Goal: Task Accomplishment & Management: Use online tool/utility

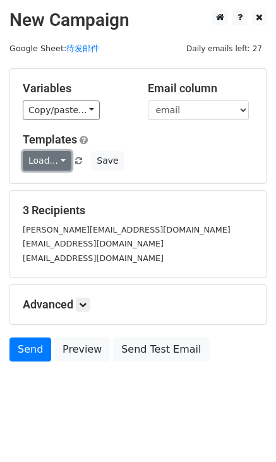
click at [61, 161] on link "Load..." at bounding box center [47, 161] width 49 height 20
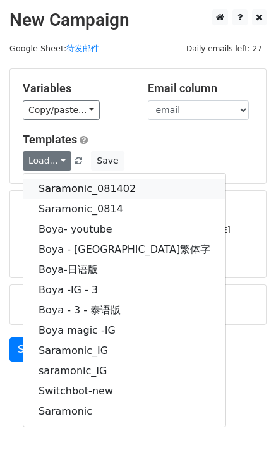
click at [80, 193] on link "Saramonic_081402" at bounding box center [124, 189] width 202 height 20
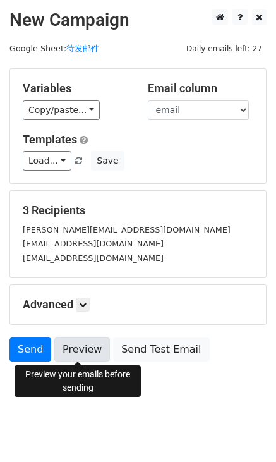
click at [81, 351] on link "Preview" at bounding box center [82, 349] width 56 height 24
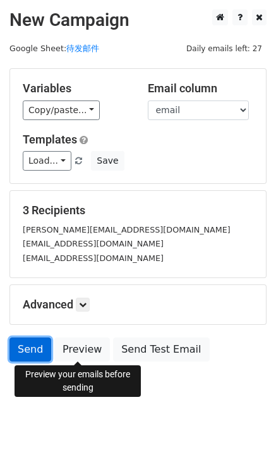
click at [34, 345] on link "Send" at bounding box center [30, 349] width 42 height 24
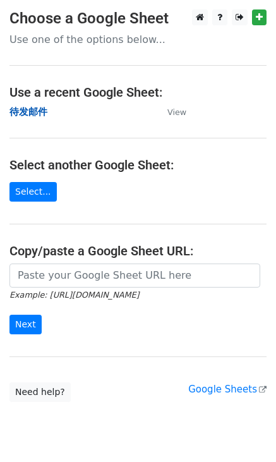
click at [24, 110] on strong "待发邮件" at bounding box center [28, 111] width 38 height 11
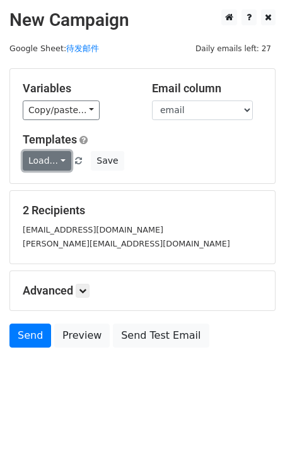
click at [59, 160] on link "Load..." at bounding box center [47, 161] width 49 height 20
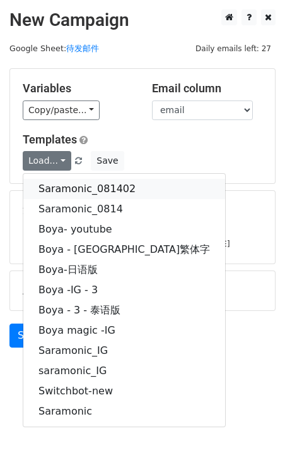
click at [62, 193] on link "Saramonic_081402" at bounding box center [124, 189] width 202 height 20
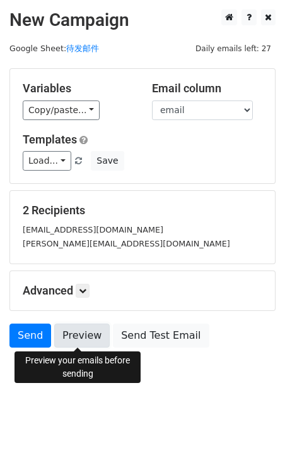
click at [71, 331] on link "Preview" at bounding box center [82, 335] width 56 height 24
click at [83, 340] on link "Preview" at bounding box center [82, 335] width 56 height 24
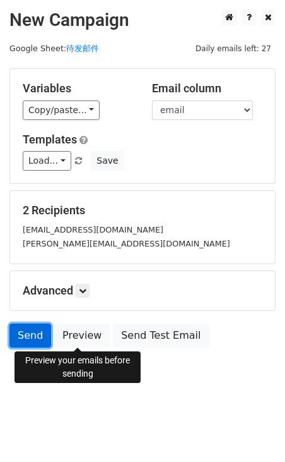
click at [32, 337] on link "Send" at bounding box center [30, 335] width 42 height 24
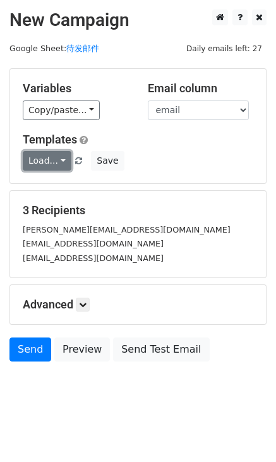
click at [52, 160] on link "Load..." at bounding box center [47, 161] width 49 height 20
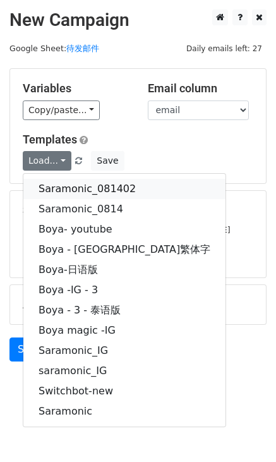
click at [78, 191] on link "Saramonic_081402" at bounding box center [124, 189] width 202 height 20
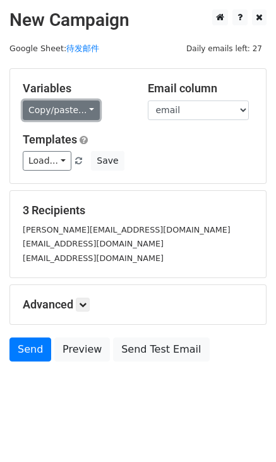
click at [92, 107] on link "Copy/paste..." at bounding box center [61, 110] width 77 height 20
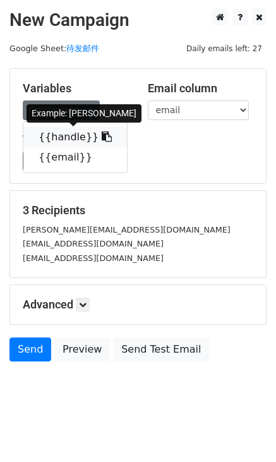
click at [102, 136] on icon at bounding box center [107, 136] width 10 height 10
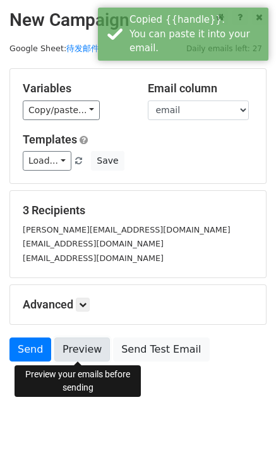
click at [66, 349] on link "Preview" at bounding box center [82, 349] width 56 height 24
